Goal: Ask a question

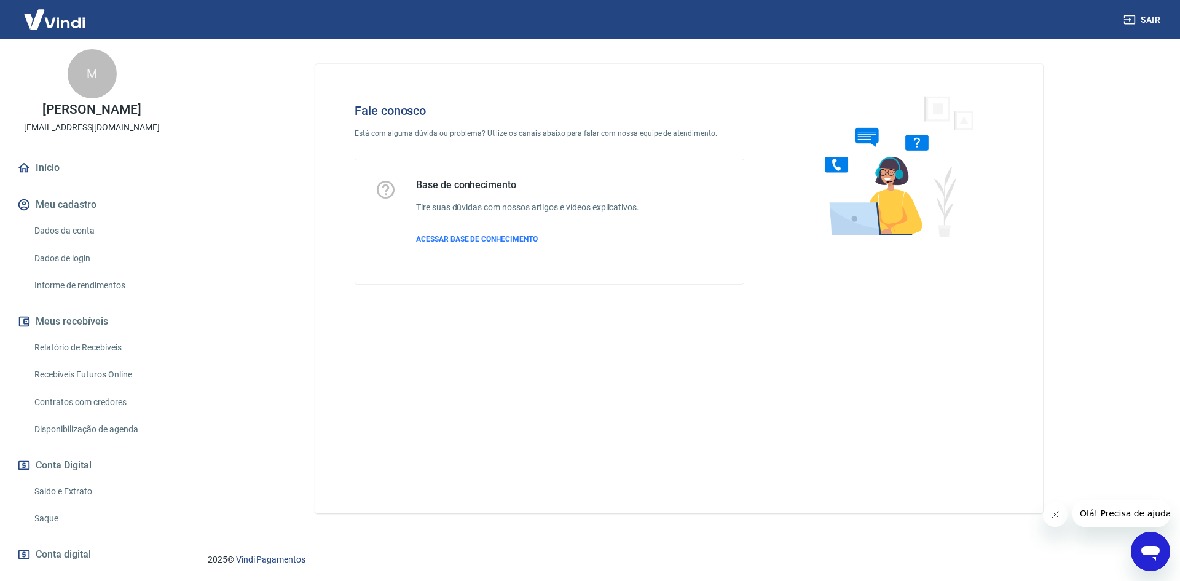
click at [1152, 549] on icon "Abrir janela de mensagens" at bounding box center [1151, 553] width 18 height 15
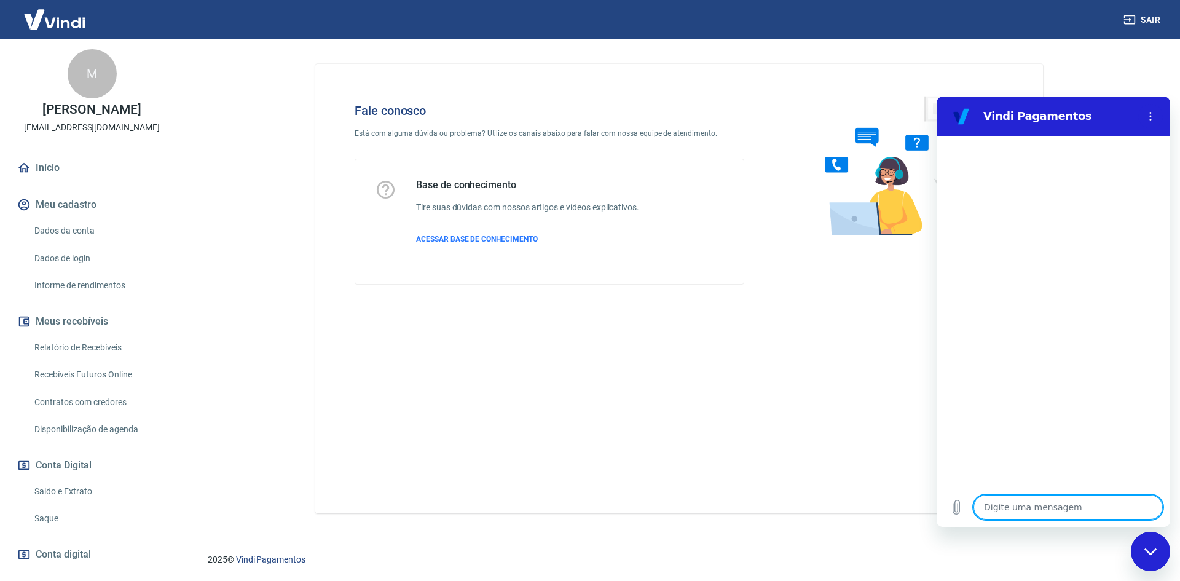
type textarea "x"
click at [1034, 509] on textarea at bounding box center [1068, 507] width 189 height 25
click at [1147, 116] on icon "Menu de opções" at bounding box center [1151, 116] width 10 height 10
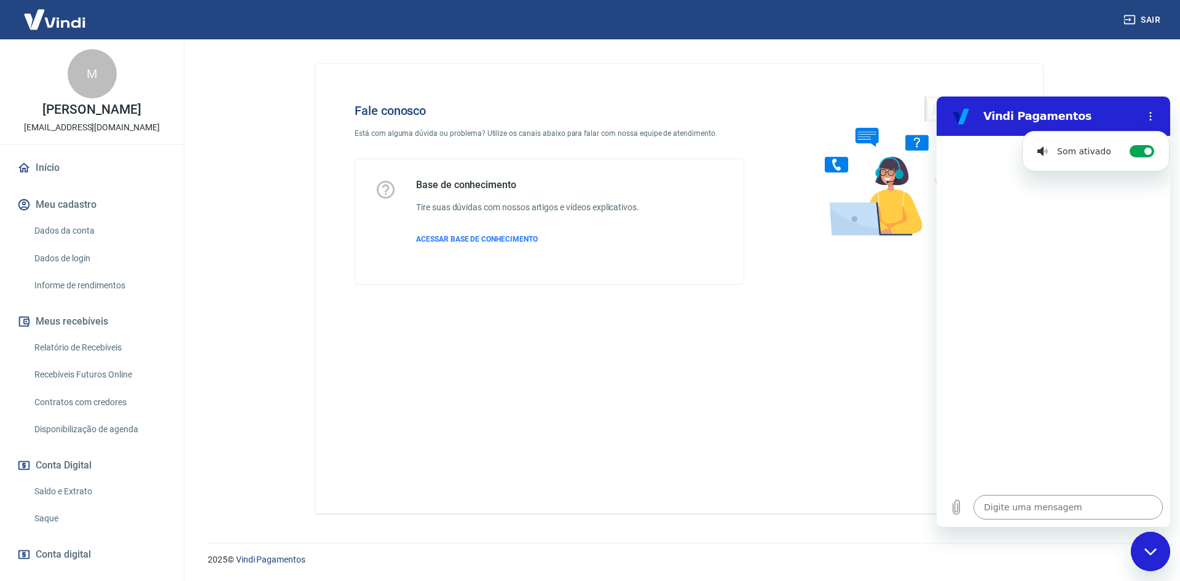
click at [1051, 505] on textarea at bounding box center [1068, 507] width 189 height 25
click at [958, 504] on icon "Carregar arquivo" at bounding box center [957, 507] width 7 height 14
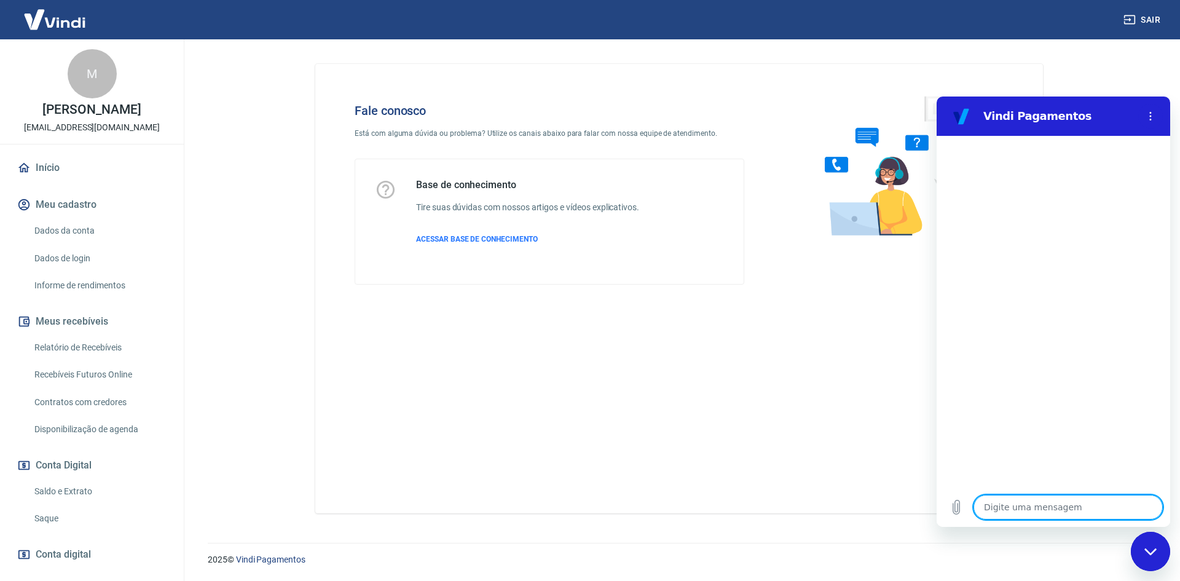
click at [1014, 495] on textarea at bounding box center [1068, 507] width 189 height 25
type textarea "p"
type textarea "x"
type textarea "pr"
type textarea "x"
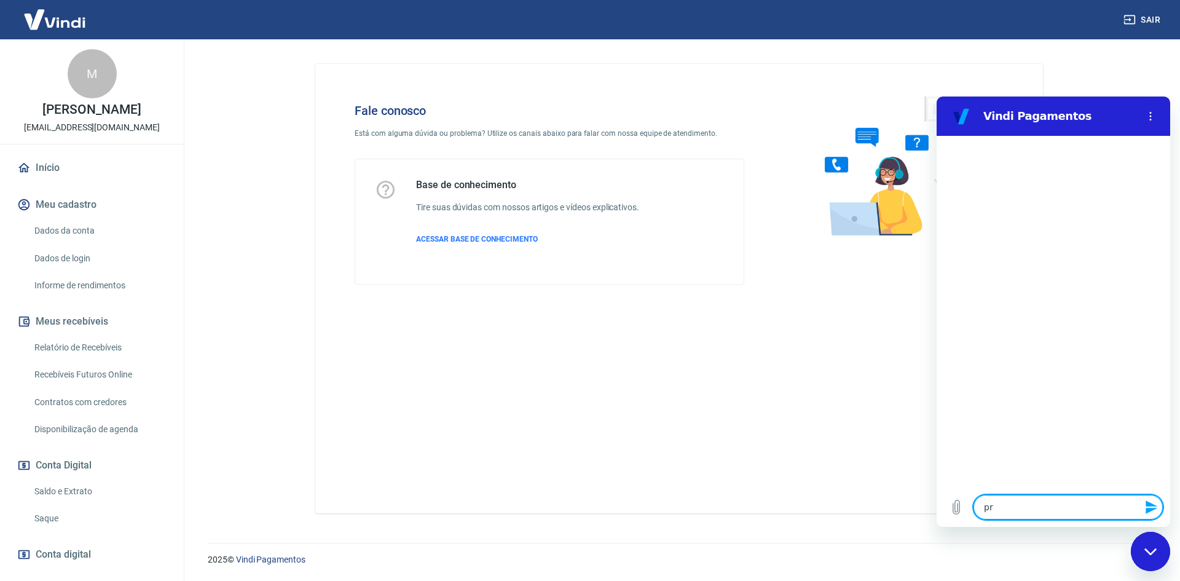
type textarea "pre"
type textarea "x"
type textarea "precf"
type textarea "x"
type textarea "precfi"
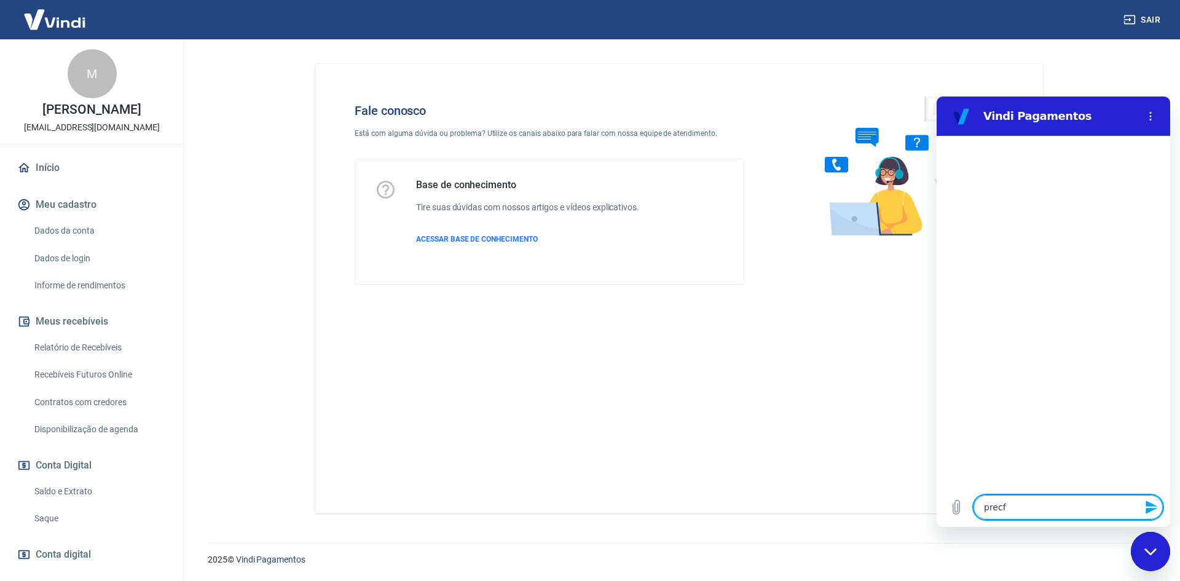
type textarea "x"
type textarea "precfis"
type textarea "x"
type textarea "precfiso"
type textarea "x"
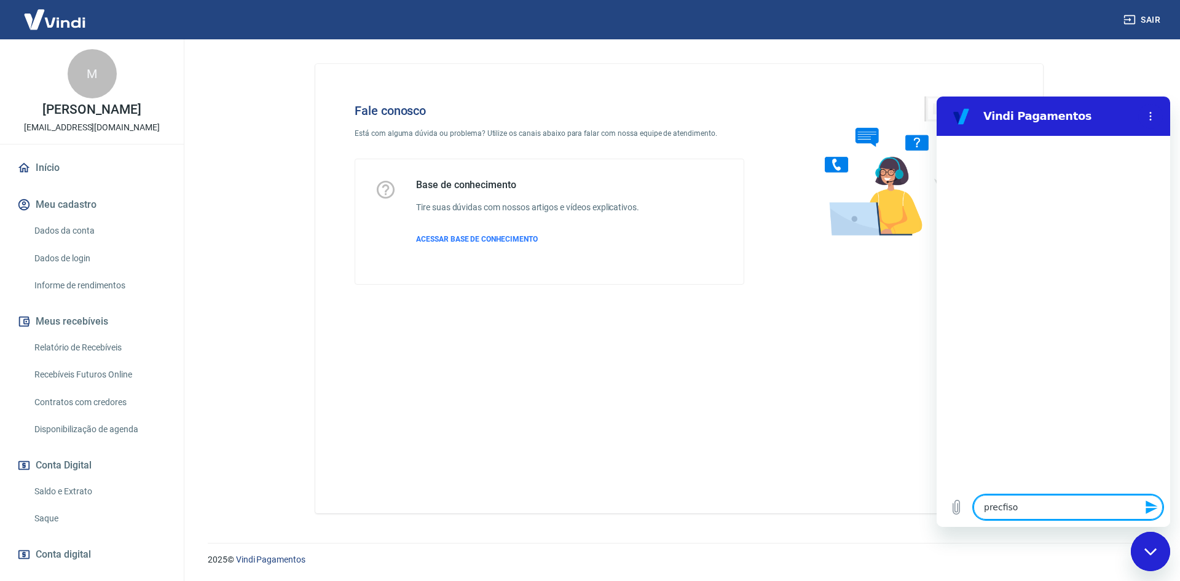
type textarea "precfiso"
type textarea "x"
type textarea "precfiso d"
type textarea "x"
type textarea "precfiso de"
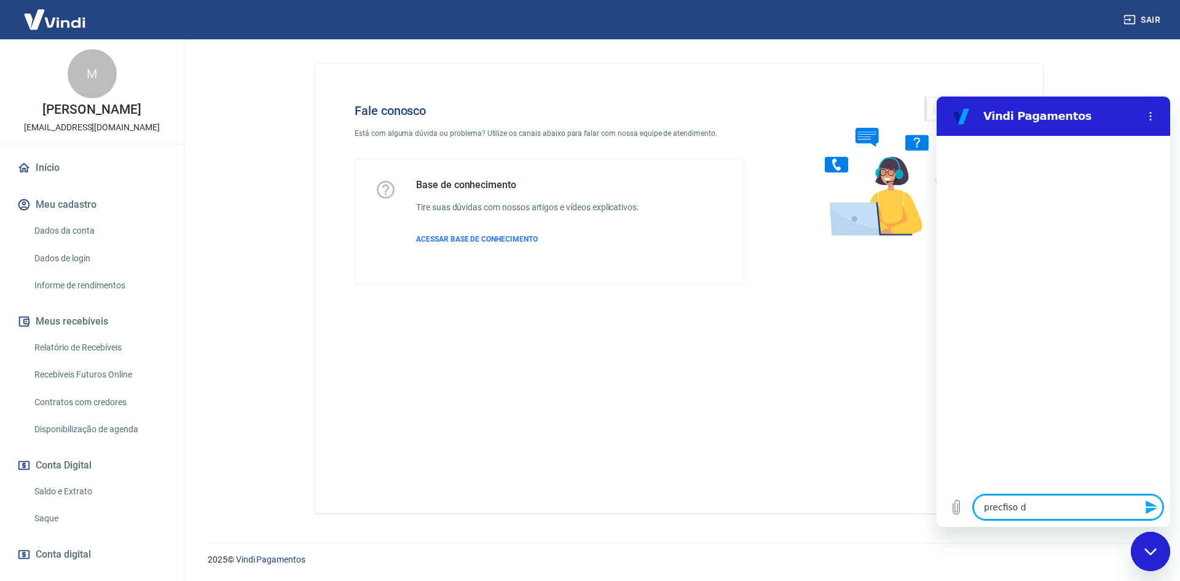
type textarea "x"
type textarea "precfiso d"
type textarea "x"
type textarea "precfiso"
type textarea "x"
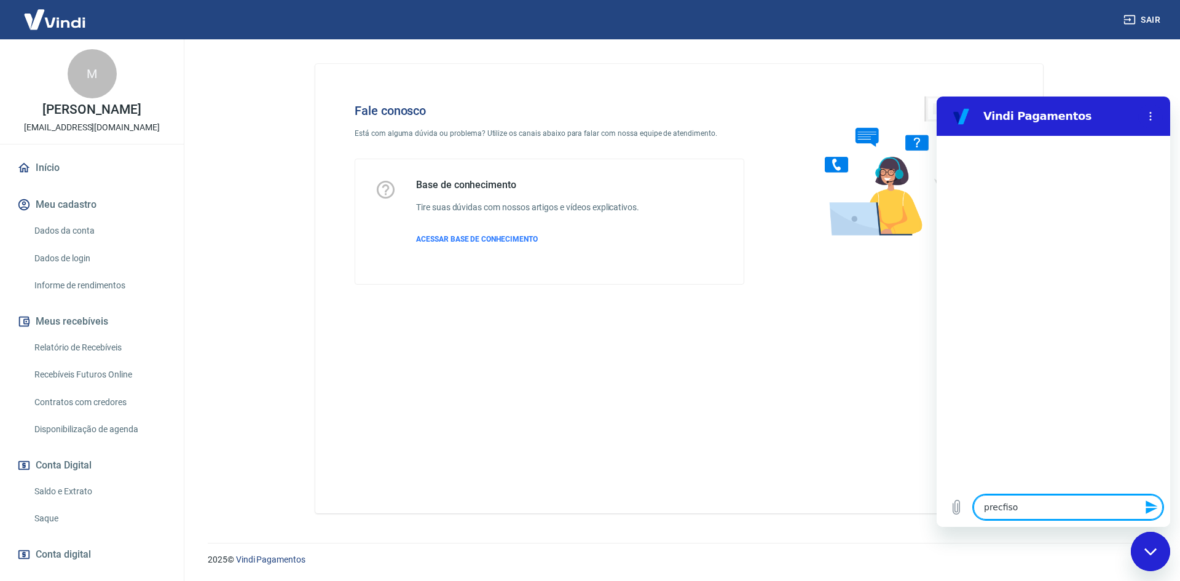
type textarea "precfiso"
type textarea "x"
type textarea "precfis"
type textarea "x"
type textarea "precfi"
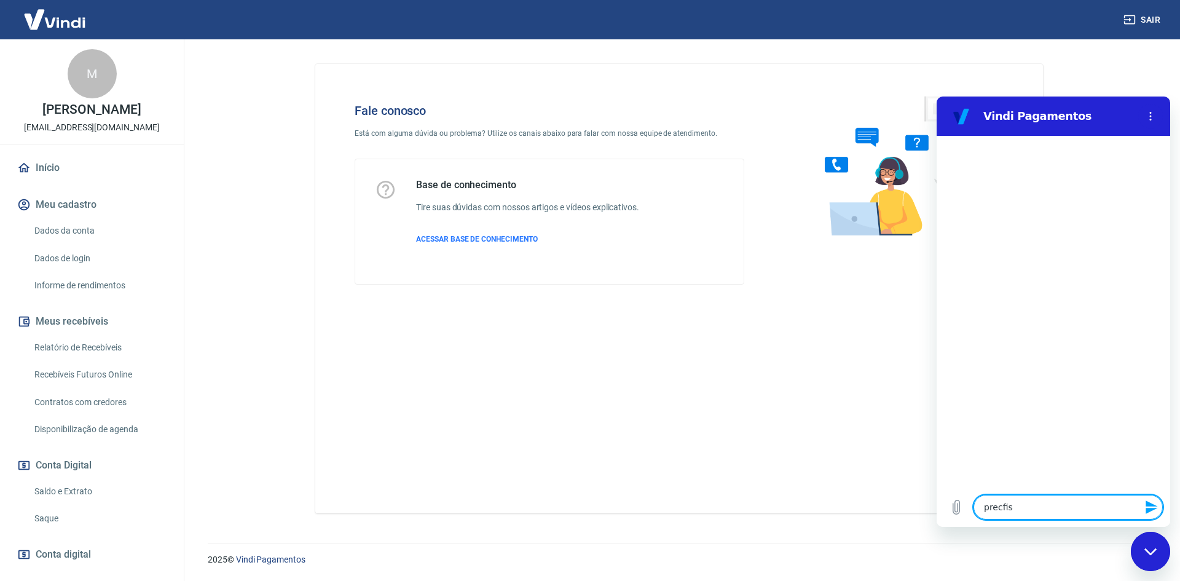
type textarea "x"
type textarea "precf"
type textarea "x"
type textarea "prec"
type textarea "x"
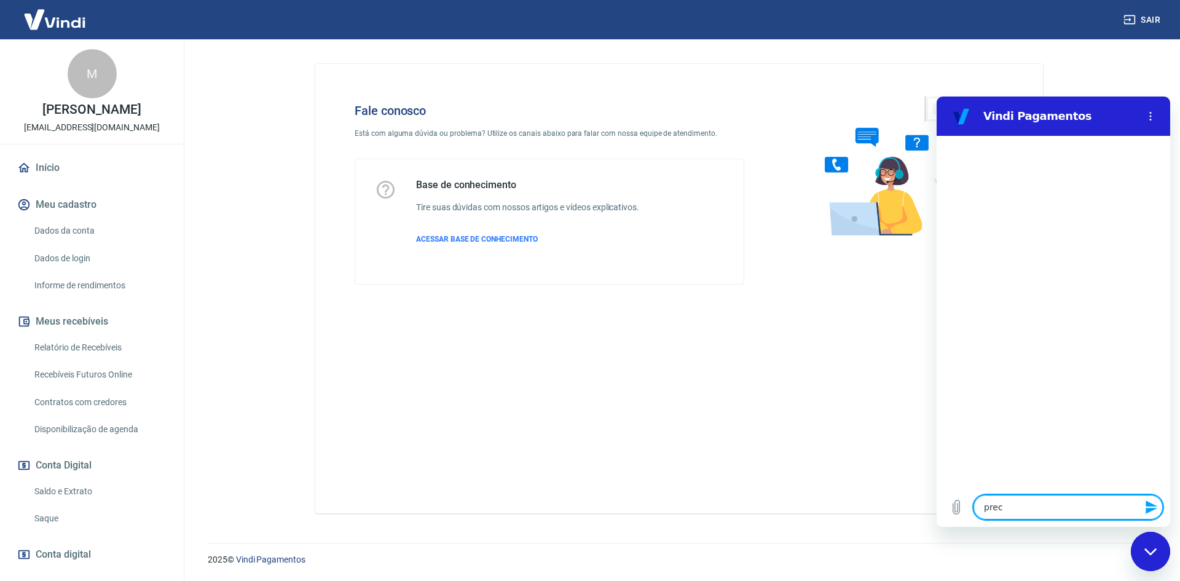
type textarea "preci"
type textarea "x"
type textarea "precis"
type textarea "x"
type textarea "preciso"
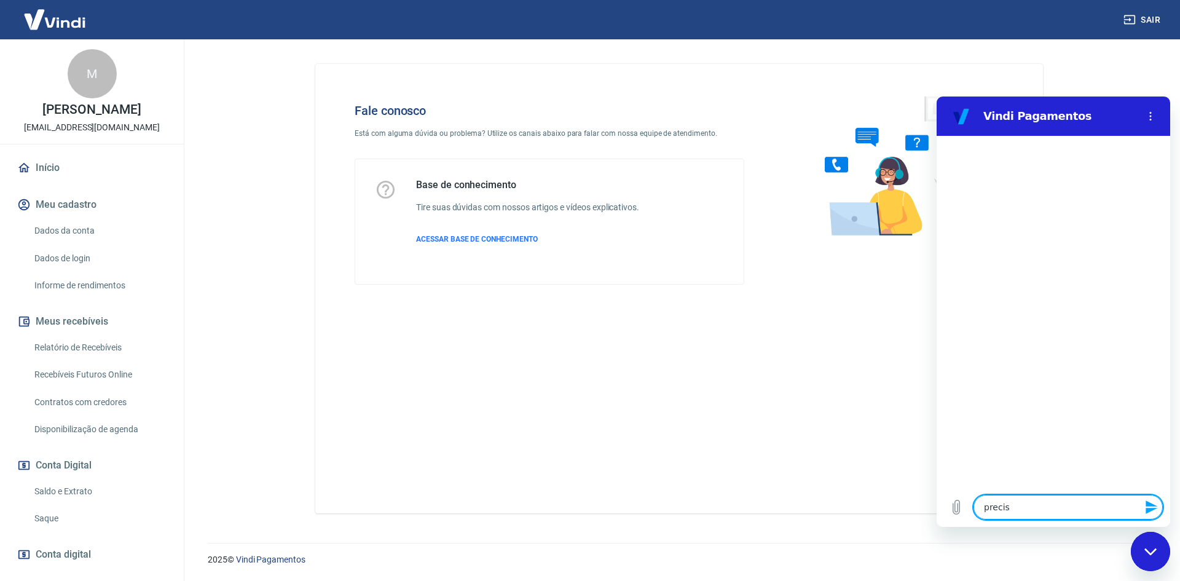
type textarea "x"
type textarea "preciso"
type textarea "x"
type textarea "preciso d"
type textarea "x"
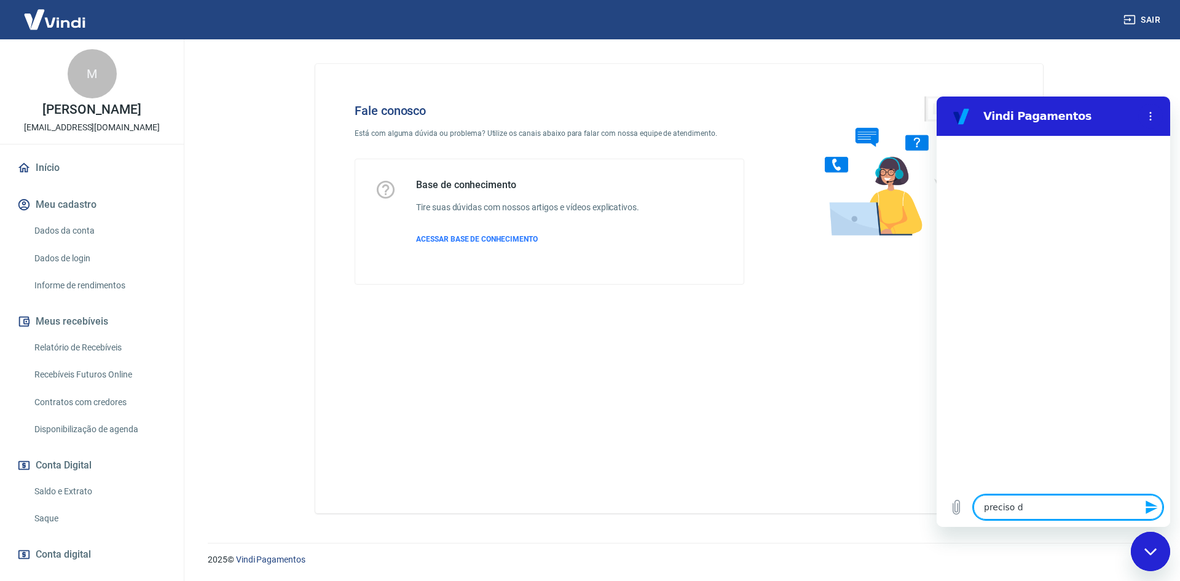
type textarea "preciso de"
type textarea "x"
type textarea "preciso de"
type textarea "x"
type textarea "preciso de a"
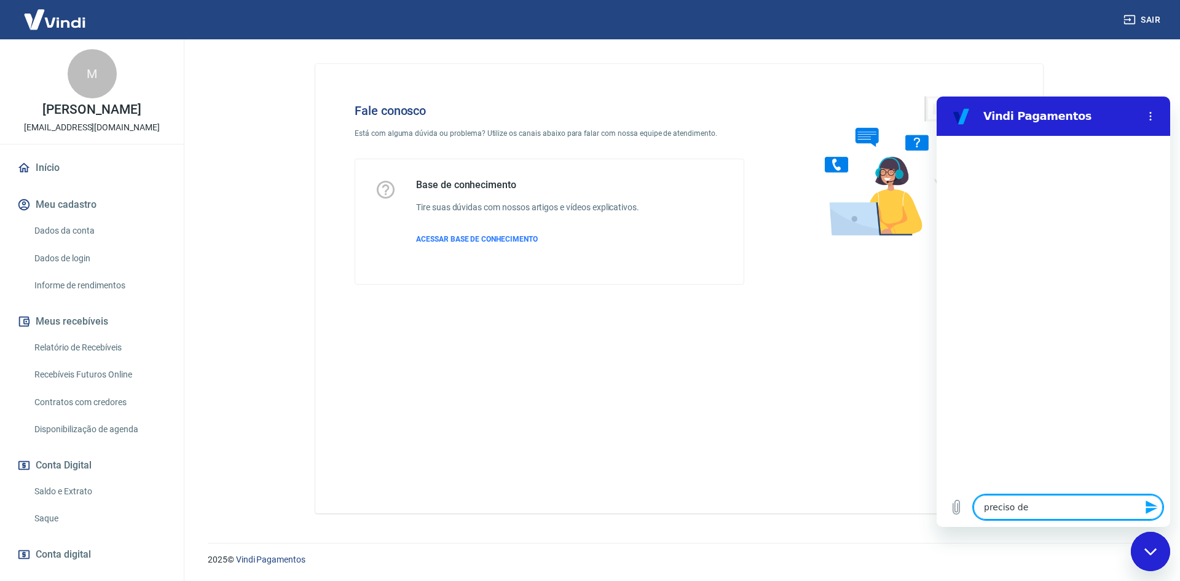
type textarea "x"
type textarea "preciso de aj"
type textarea "x"
type textarea "preciso de aju"
type textarea "x"
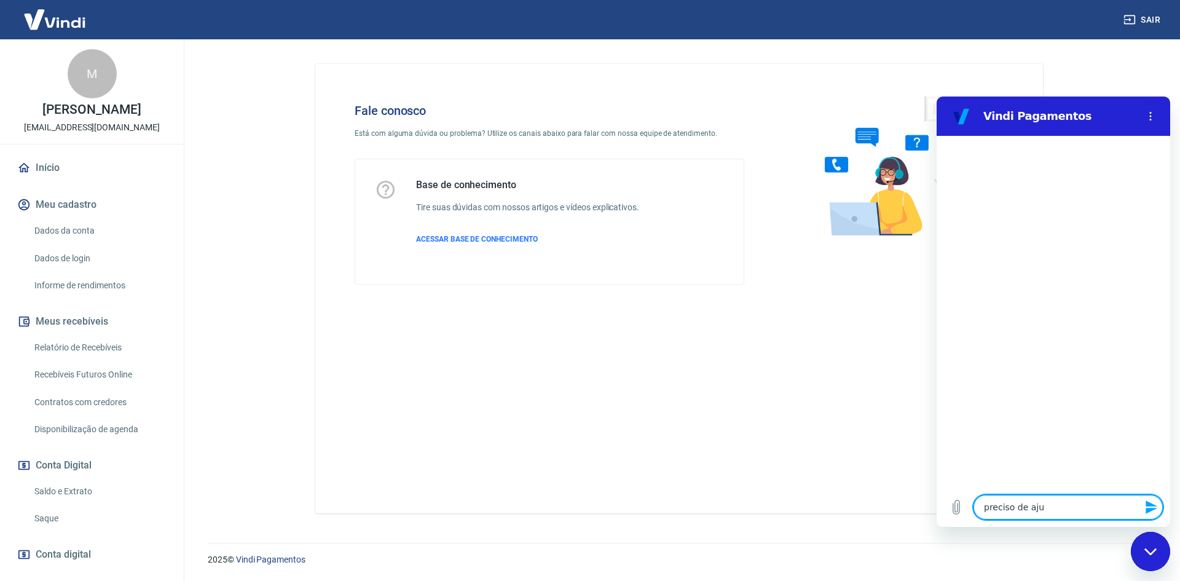
type textarea "preciso de ajud"
type textarea "x"
type textarea "preciso de ajuda"
type textarea "x"
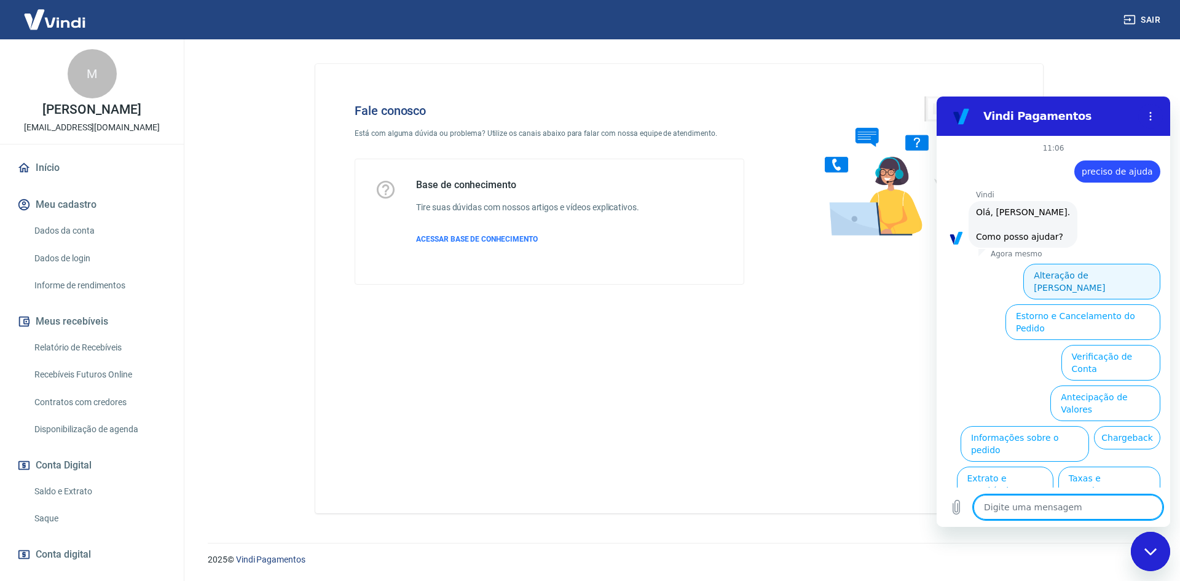
scroll to position [29, 0]
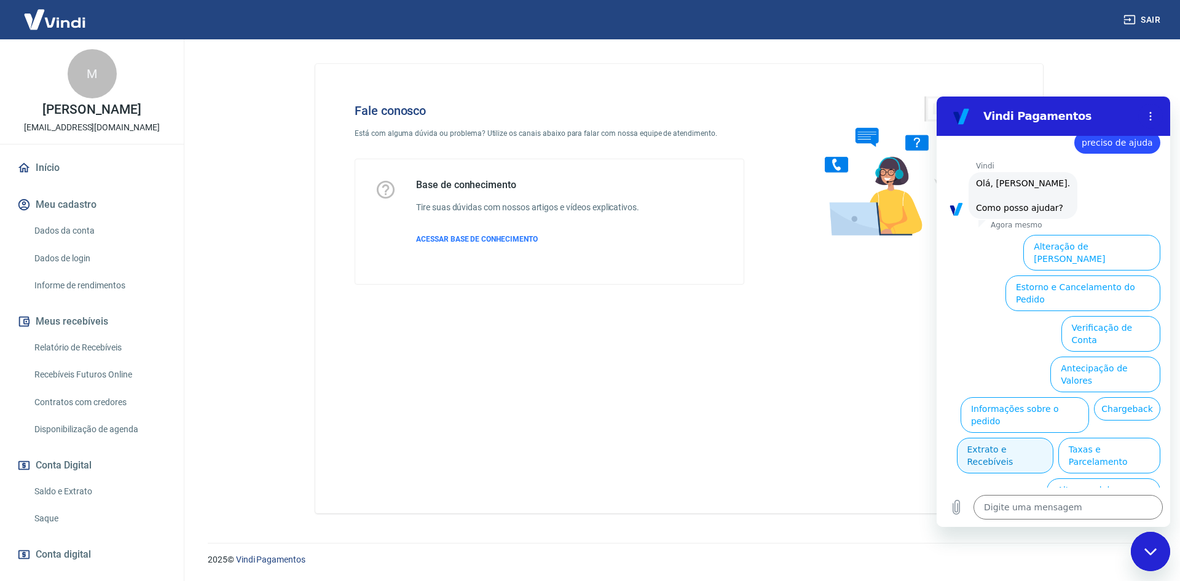
click at [1054, 438] on button "Extrato e Recebíveis" at bounding box center [1005, 456] width 97 height 36
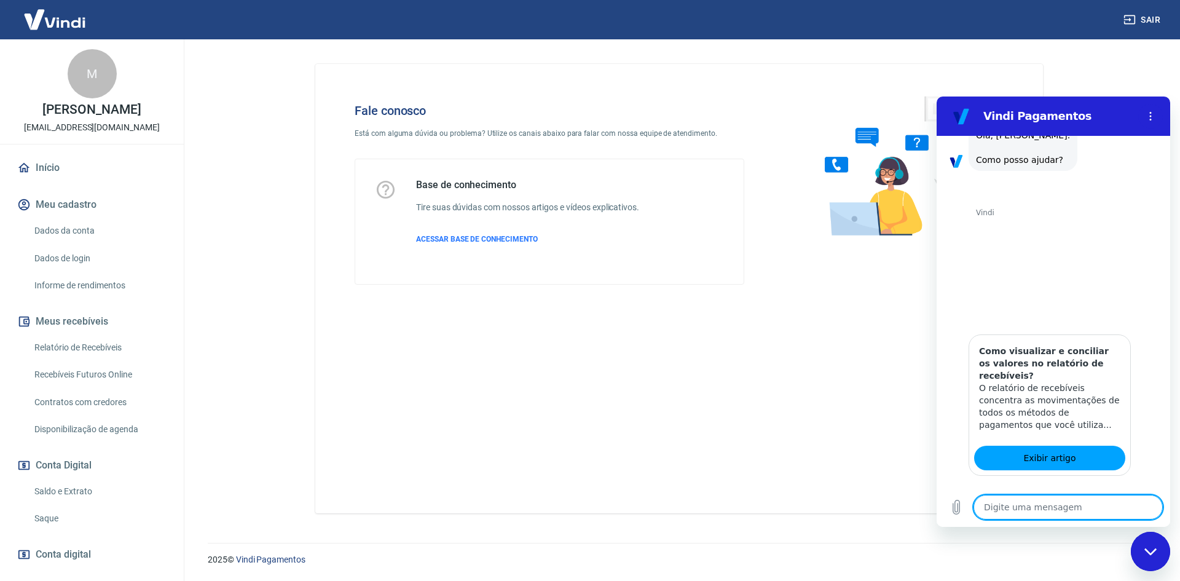
scroll to position [138, 0]
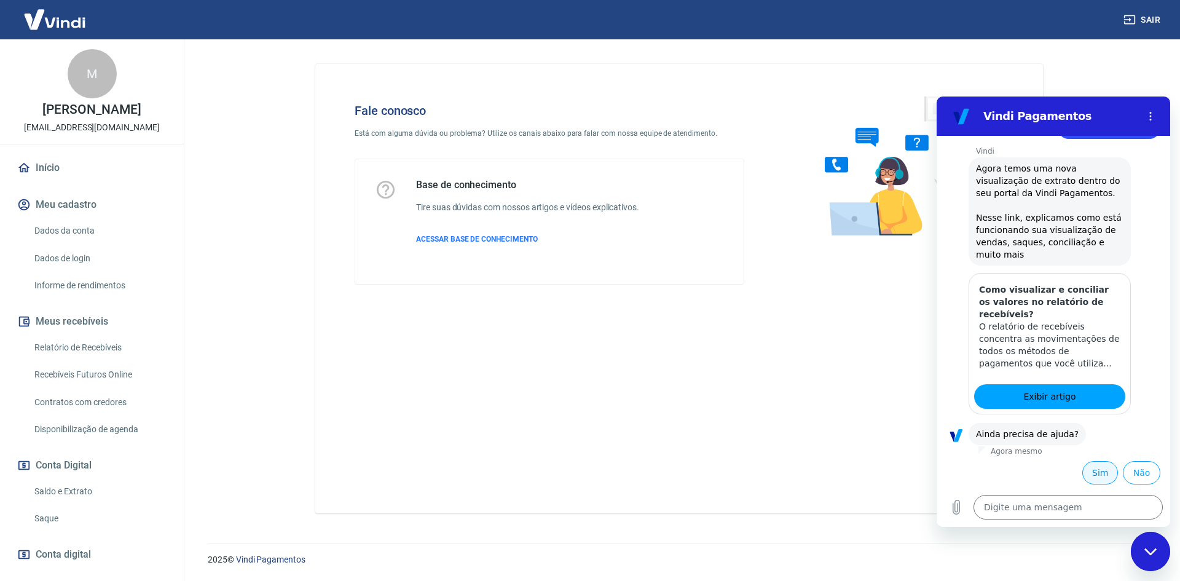
click at [1091, 471] on button "Sim" at bounding box center [1101, 472] width 36 height 23
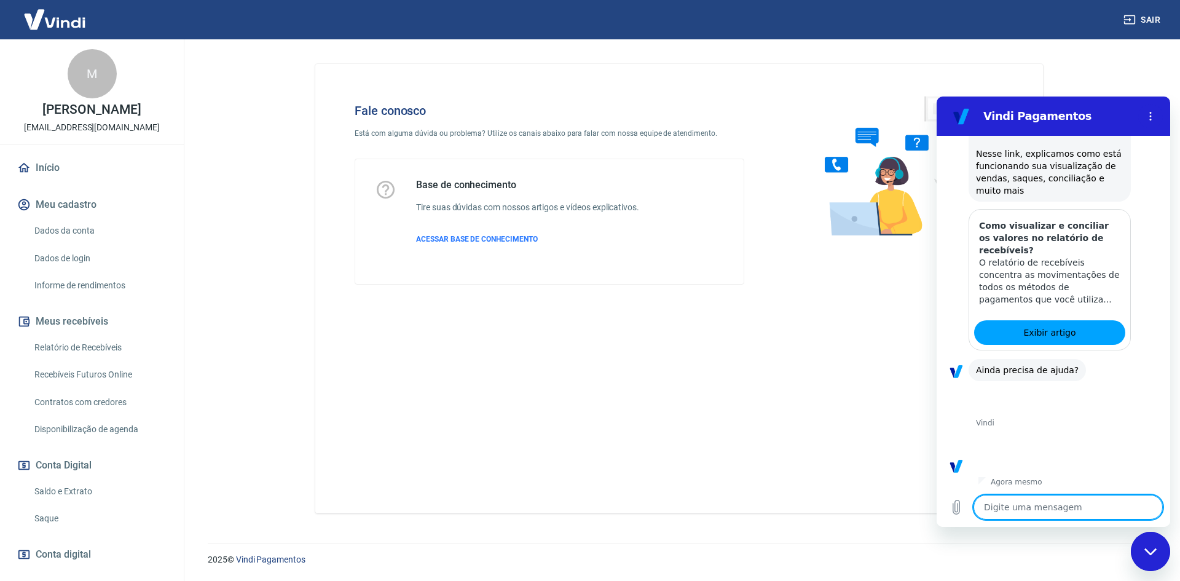
scroll to position [459, 0]
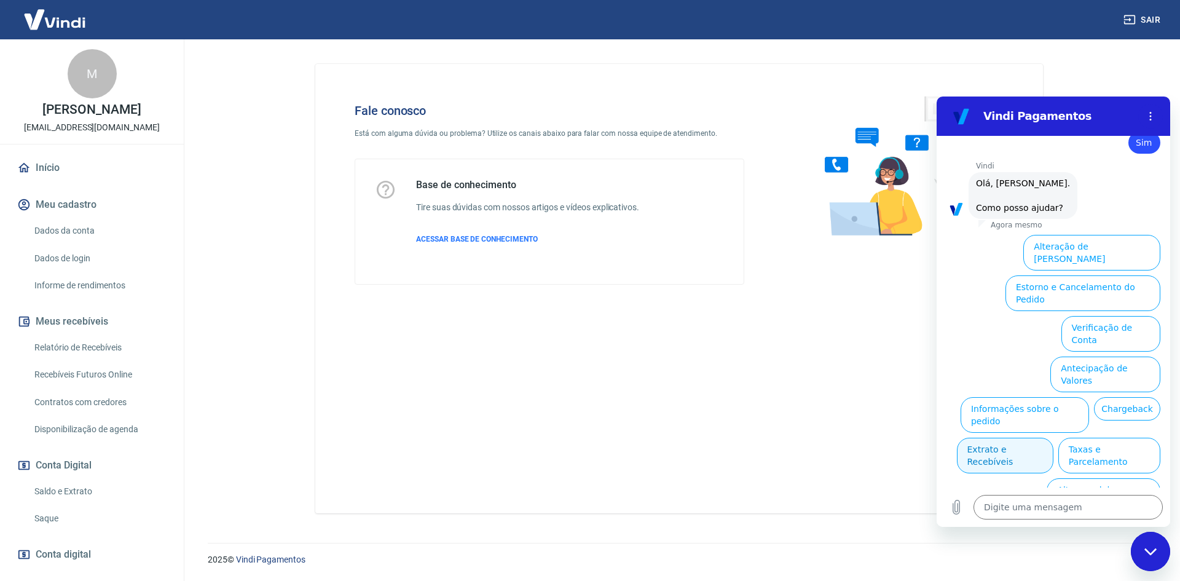
click at [1054, 438] on button "Extrato e Recebíveis" at bounding box center [1005, 456] width 97 height 36
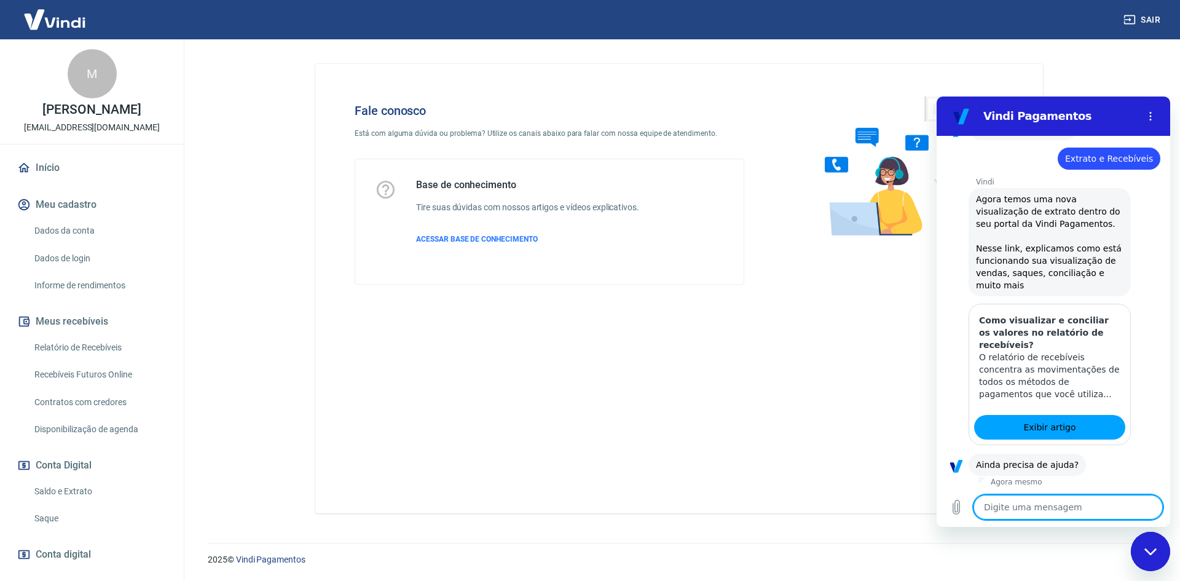
scroll to position [569, 0]
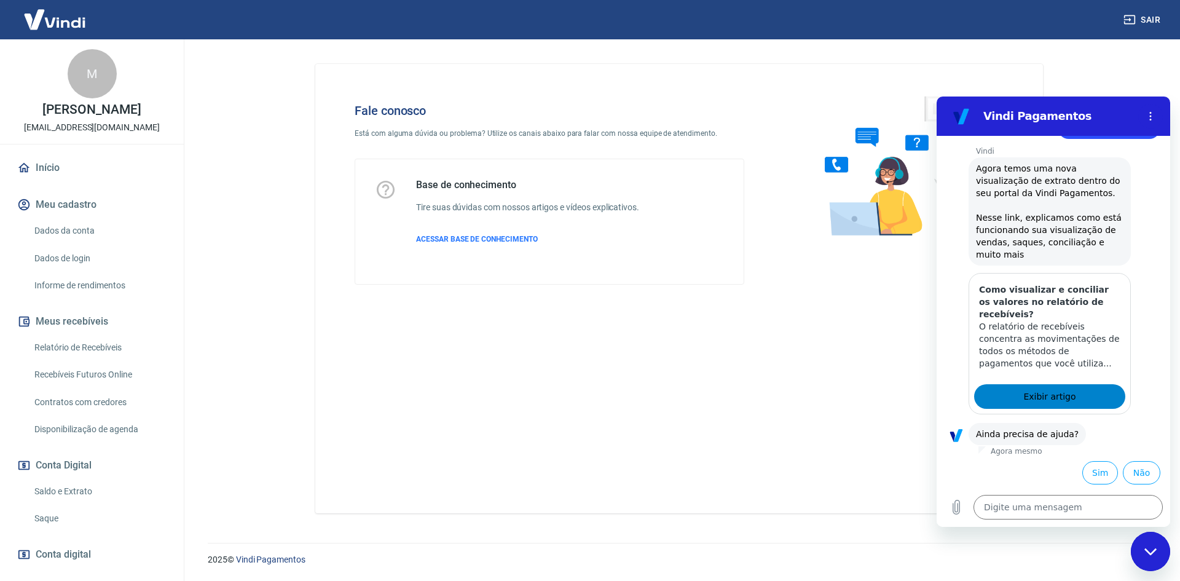
click at [1045, 393] on span "Exibir artigo" at bounding box center [1050, 396] width 52 height 15
click at [1083, 471] on button "Sim" at bounding box center [1101, 472] width 36 height 23
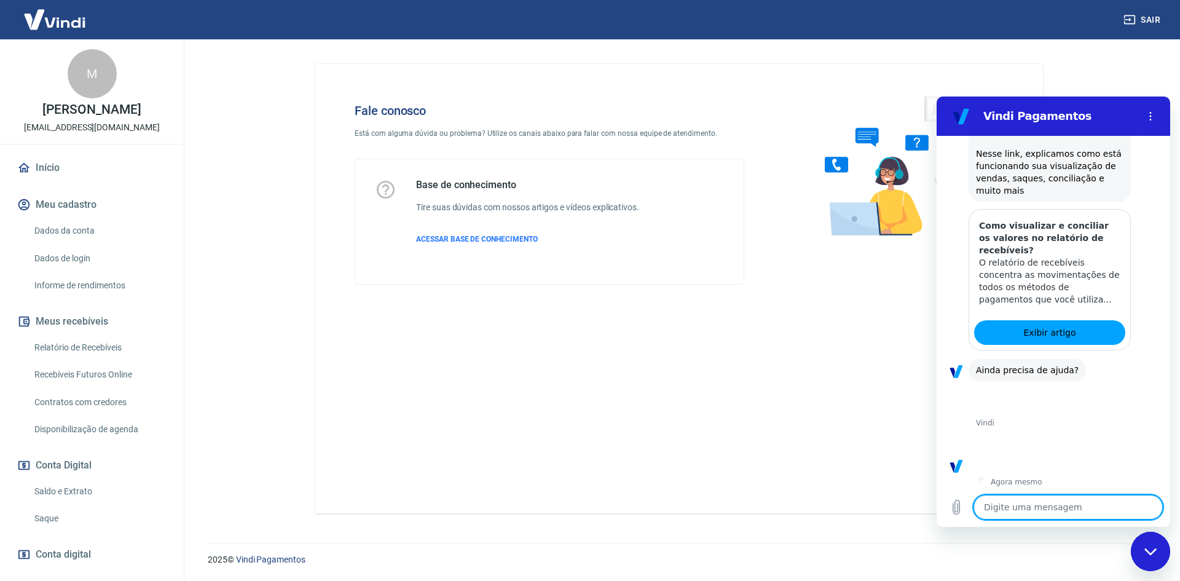
scroll to position [890, 0]
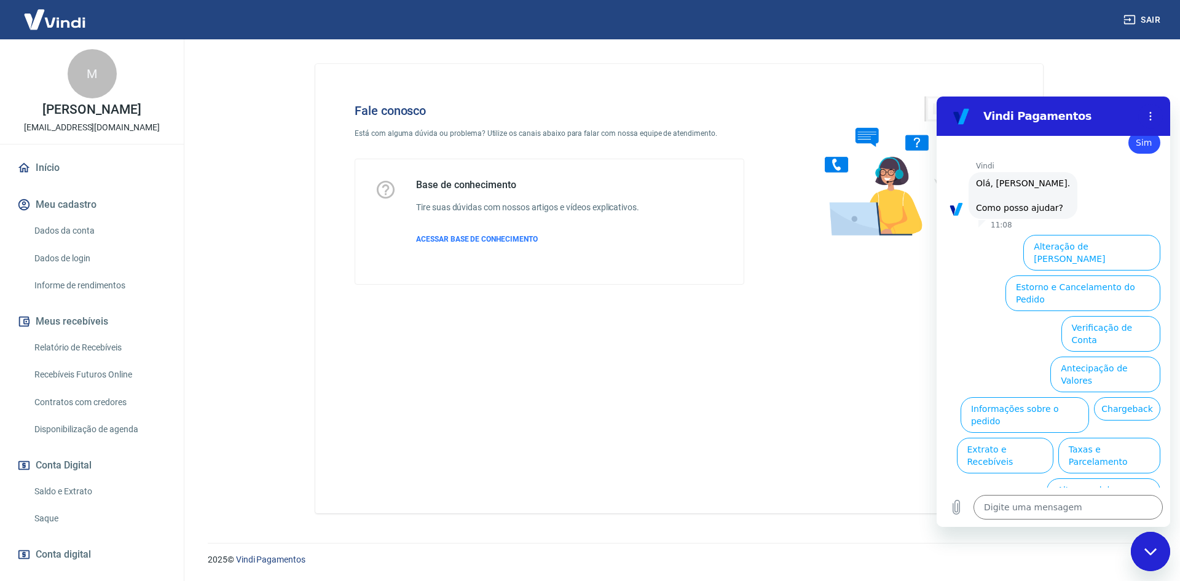
type textarea "x"
